Goal: Task Accomplishment & Management: Manage account settings

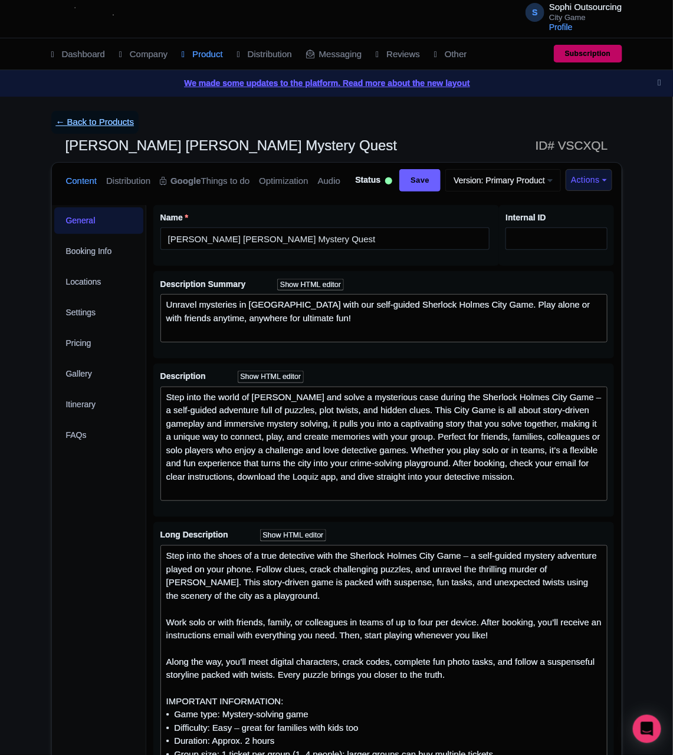
click at [110, 126] on link "← Back to Products" at bounding box center [95, 122] width 88 height 23
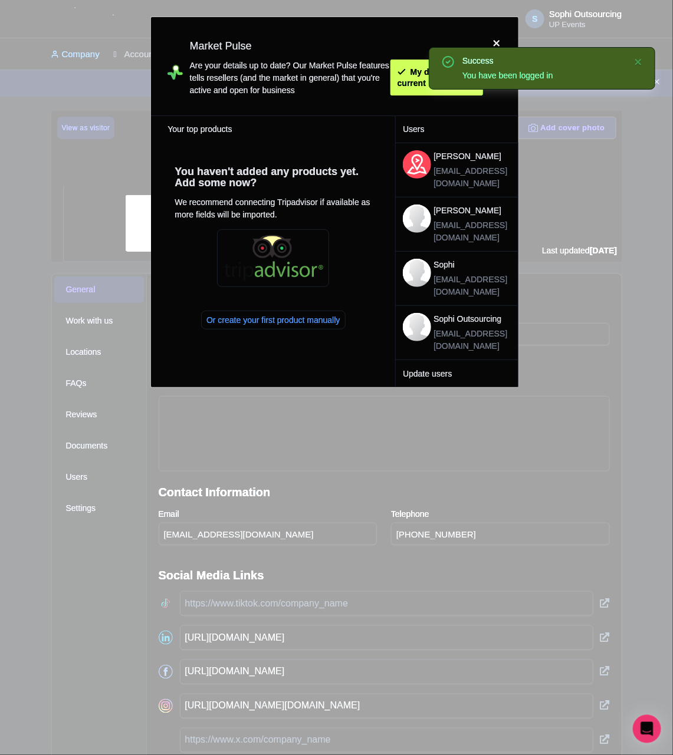
click at [504, 42] on div at bounding box center [497, 67] width 28 height 80
click at [495, 43] on div at bounding box center [497, 67] width 28 height 80
click at [493, 34] on div "S Sophi Outsourcing UP Events Users Settings Sign out" at bounding box center [336, 18] width 571 height 33
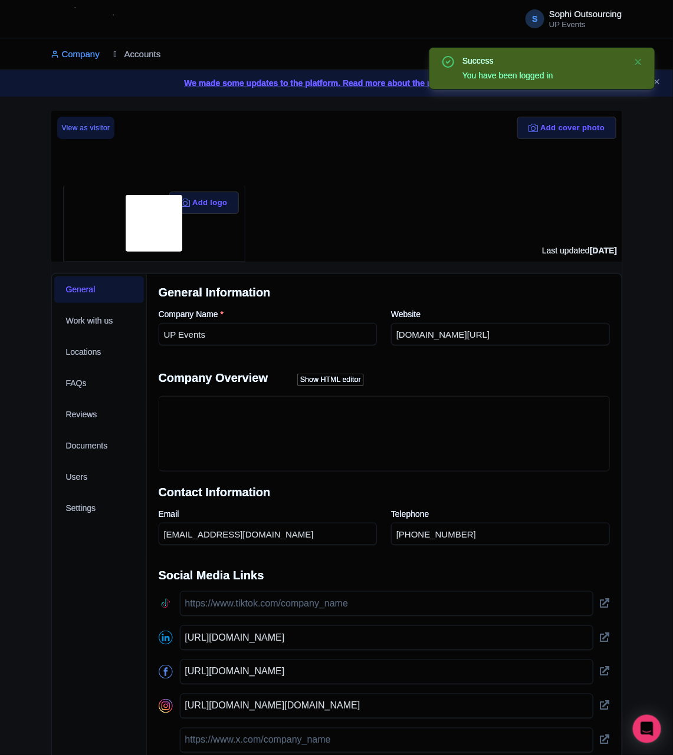
click at [160, 55] on link "Accounts" at bounding box center [137, 54] width 47 height 32
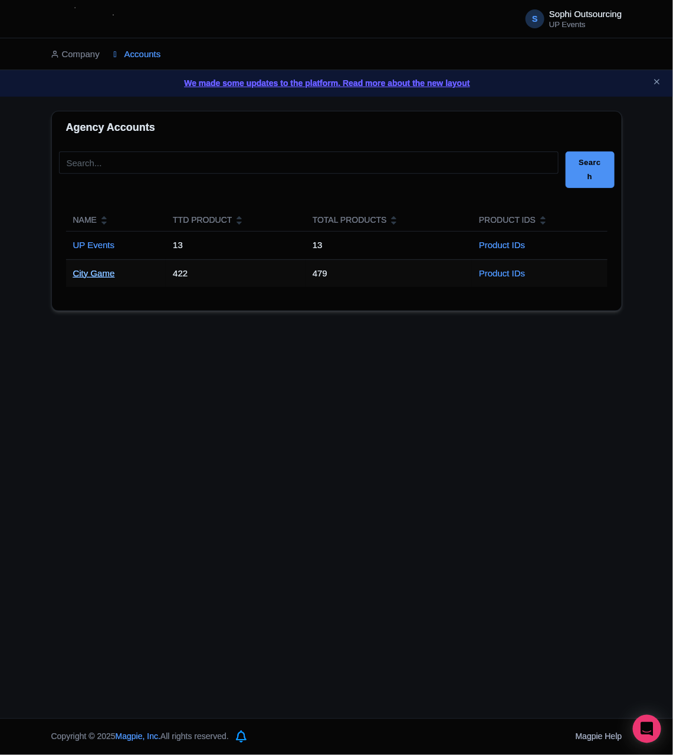
click at [113, 278] on link "City Game" at bounding box center [94, 273] width 42 height 10
click at [108, 282] on td "City Game" at bounding box center [116, 273] width 100 height 28
click at [108, 278] on td "City Game" at bounding box center [116, 273] width 100 height 28
click at [108, 278] on link "City Game" at bounding box center [94, 273] width 42 height 10
click at [119, 416] on div "S Sophi Outsourcing UP Events Users Settings Sign out Company Accounts We made …" at bounding box center [336, 359] width 673 height 719
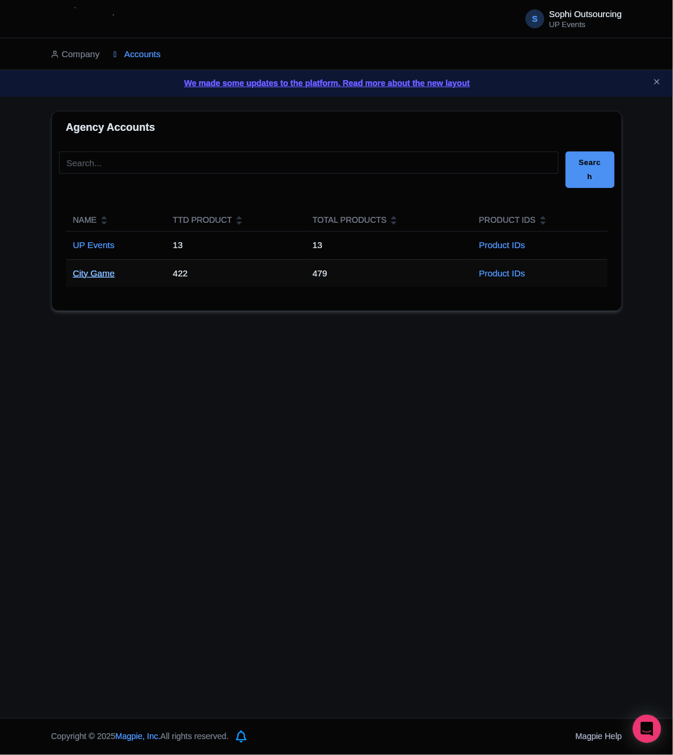
click at [85, 274] on link "City Game" at bounding box center [94, 273] width 42 height 10
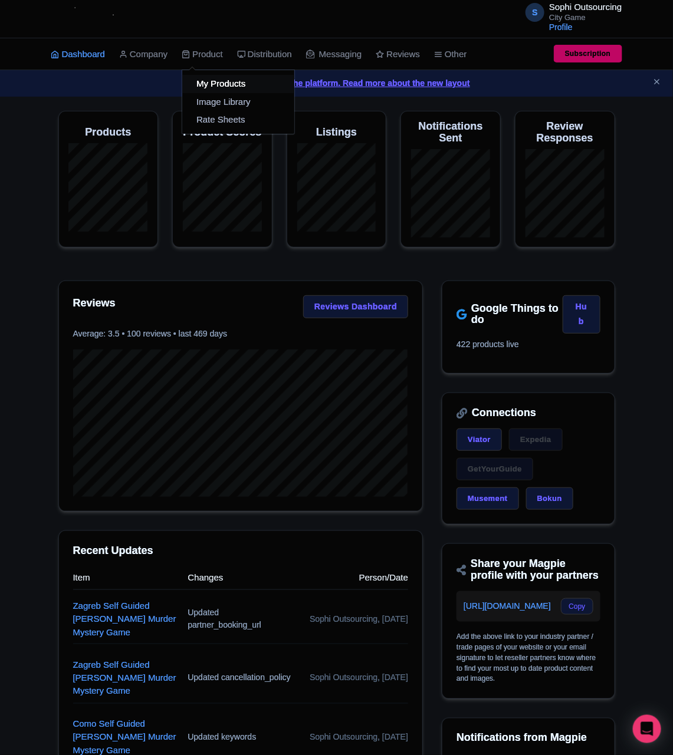
click at [214, 83] on link "My Products" at bounding box center [238, 84] width 112 height 18
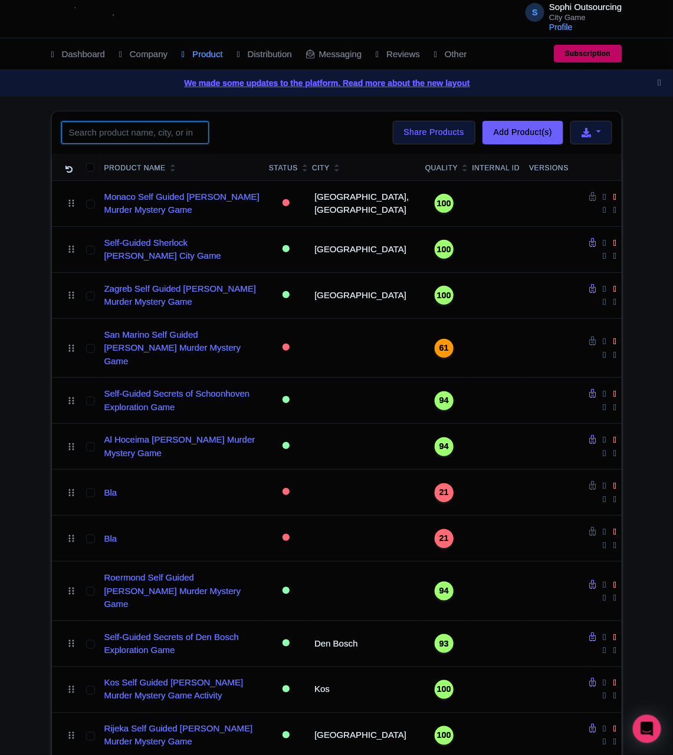
click at [135, 131] on input "search" at bounding box center [134, 132] width 147 height 22
paste input "Cádiz"
click button "Search" at bounding box center [0, 0] width 0 height 0
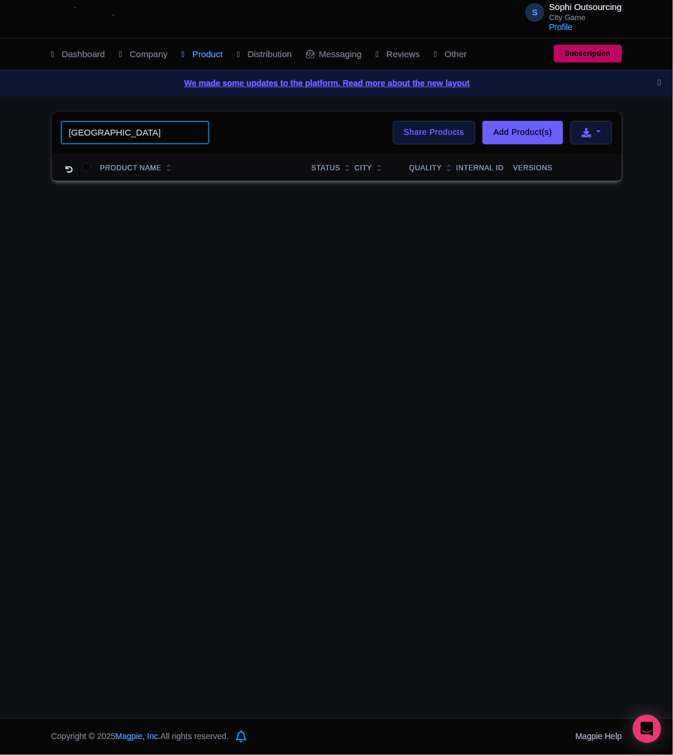
drag, startPoint x: 96, startPoint y: 133, endPoint x: 73, endPoint y: 133, distance: 23.0
click at [73, 133] on input "Cádiz" at bounding box center [134, 132] width 147 height 22
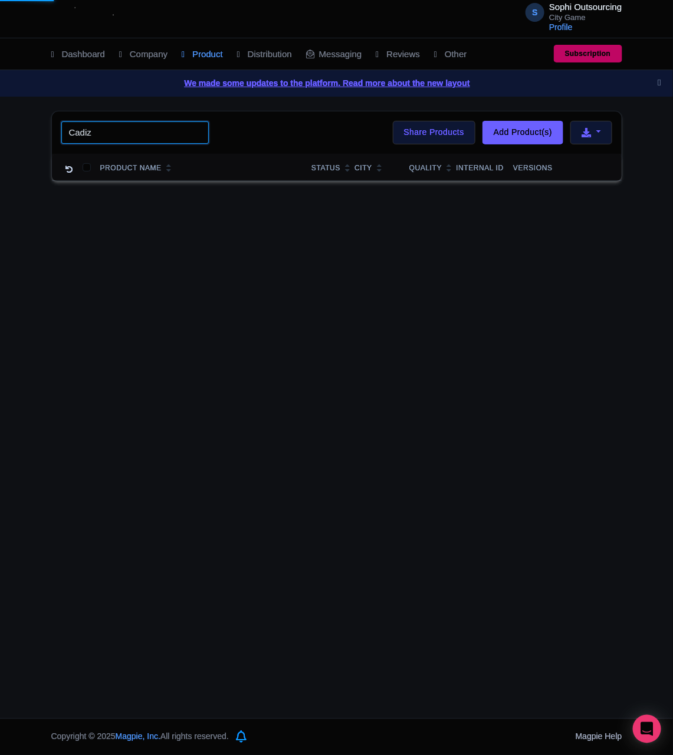
type input "Cadiz"
click button "Search" at bounding box center [0, 0] width 0 height 0
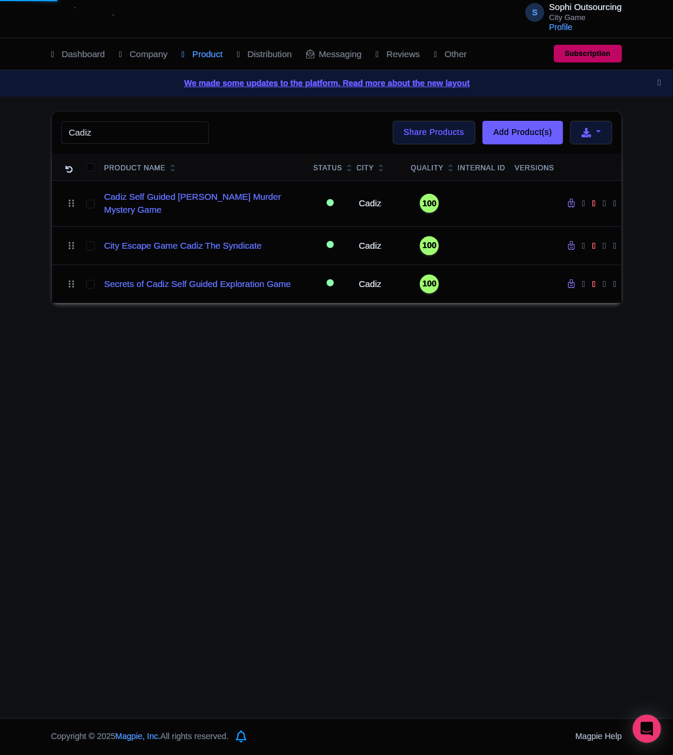
click at [397, 513] on div "S Sophi Outsourcing City Game Profile Users Settings Sign out Dashboard Company…" at bounding box center [336, 359] width 673 height 719
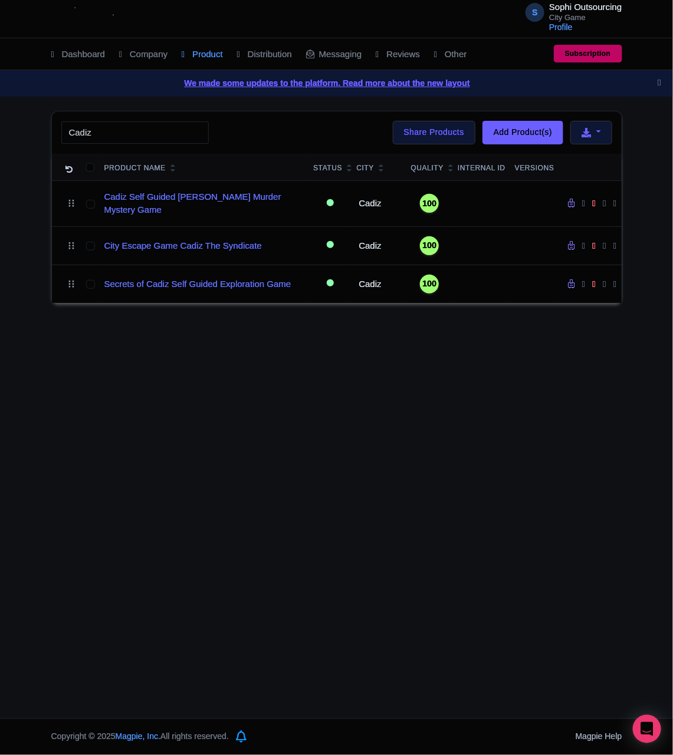
click at [216, 646] on div "S Sophi Outsourcing City Game Profile Users Settings Sign out Dashboard Company…" at bounding box center [336, 359] width 673 height 719
click at [137, 640] on div "S Sophi Outsourcing City Game Profile Users Settings Sign out Dashboard Company…" at bounding box center [336, 359] width 673 height 719
click at [147, 633] on div "S Sophi Outsourcing City Game Profile Users Settings Sign out Dashboard Company…" at bounding box center [336, 359] width 673 height 719
click at [203, 604] on div "S Sophi Outsourcing City Game Profile Users Settings Sign out Dashboard Company…" at bounding box center [336, 359] width 673 height 719
drag, startPoint x: 335, startPoint y: 506, endPoint x: 325, endPoint y: 508, distance: 9.7
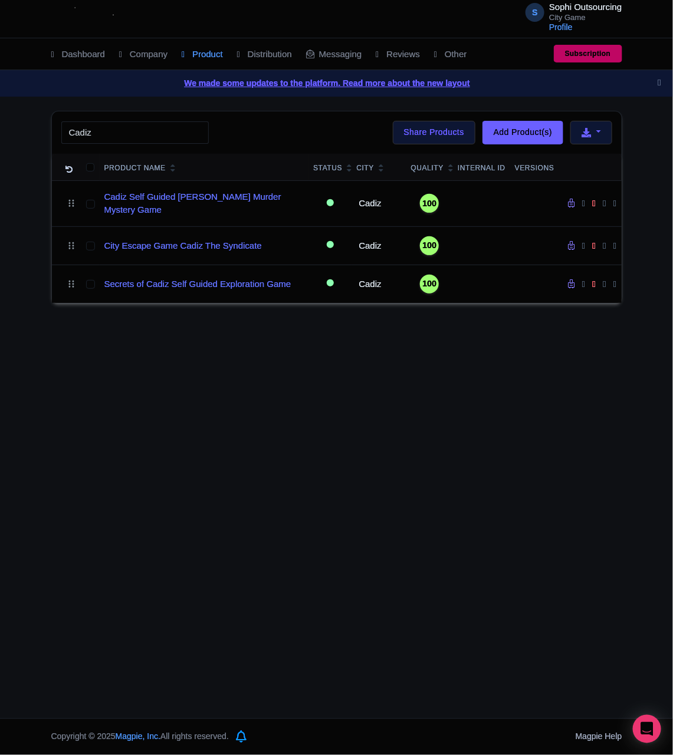
click at [328, 508] on div "S Sophi Outsourcing City Game Profile Users Settings Sign out Dashboard Company…" at bounding box center [336, 359] width 673 height 719
click at [11, 495] on div "S Sophi Outsourcing City Game Profile Users Settings Sign out Dashboard Company…" at bounding box center [336, 359] width 673 height 719
click at [5, 498] on div "S Sophi Outsourcing City Game Profile Users Settings Sign out Dashboard Company…" at bounding box center [336, 359] width 673 height 719
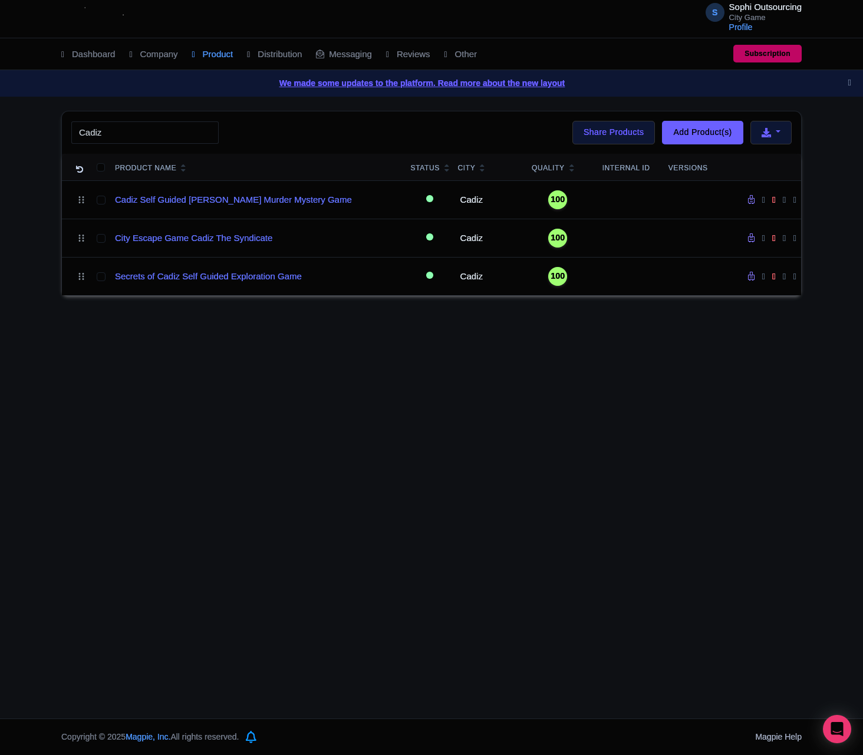
click at [300, 519] on div "S Sophi Outsourcing City Game Profile Users Settings Sign out Dashboard Company…" at bounding box center [431, 359] width 863 height 719
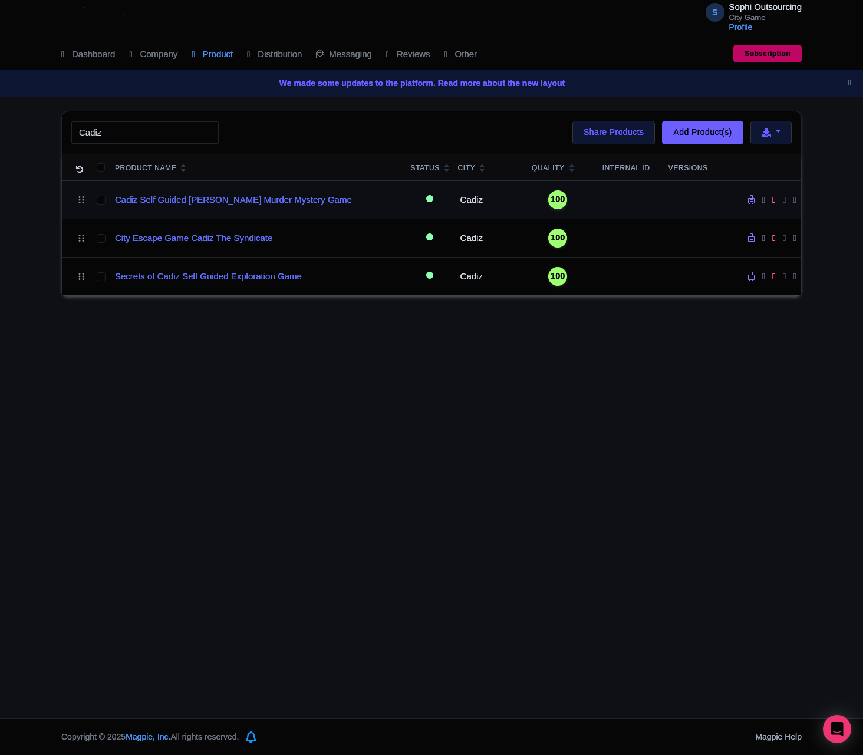
click at [239, 210] on td "Cadiz Self Guided [PERSON_NAME] Murder Mystery Game" at bounding box center [258, 199] width 296 height 38
click at [241, 205] on link "Cadiz Self Guided [PERSON_NAME] Murder Mystery Game" at bounding box center [233, 200] width 237 height 14
